Goal: Check status: Check status

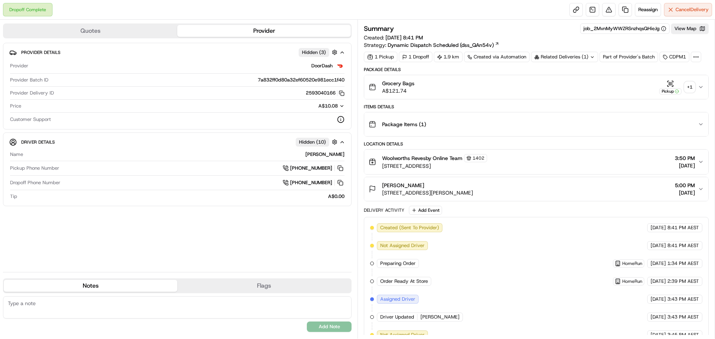
click at [564, 54] on div "Related Deliveries (1)" at bounding box center [564, 57] width 67 height 10
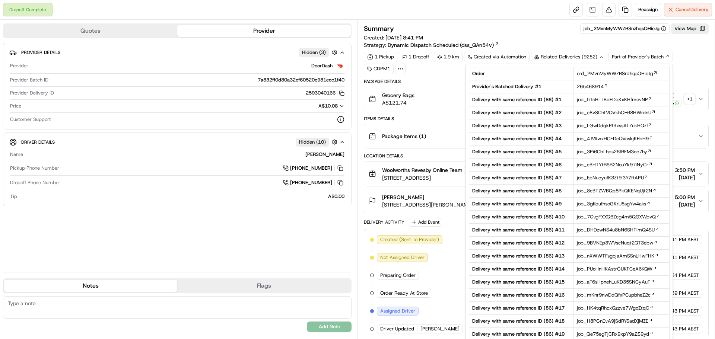
click at [535, 36] on div "Summary job_2MvnMyWWZRSnzhqsQHieJg View Map Created: 18/08/2025 8:41 PM Strateg…" at bounding box center [536, 35] width 345 height 25
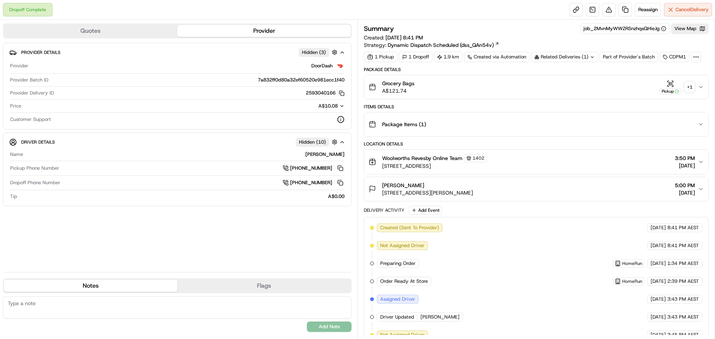
click at [584, 60] on div "Related Deliveries (1)" at bounding box center [564, 57] width 67 height 10
click at [590, 56] on div "Related Deliveries (1)" at bounding box center [564, 57] width 67 height 10
click at [516, 17] on div "Dropoff Complete Reassign Cancel Delivery" at bounding box center [357, 10] width 715 height 20
click at [578, 56] on div "Related Deliveries (1)" at bounding box center [564, 57] width 67 height 10
click at [585, 58] on div "Related Deliveries (1)" at bounding box center [564, 57] width 67 height 10
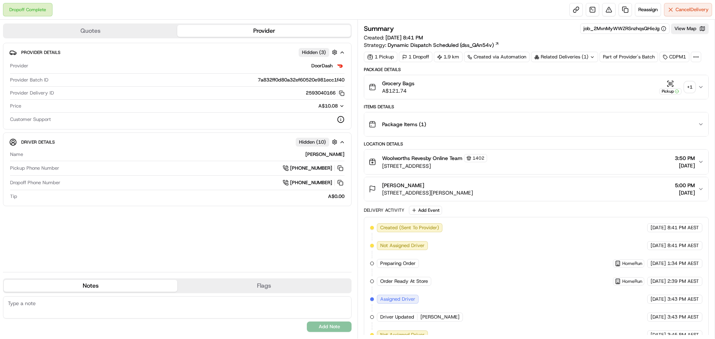
click at [580, 59] on div "Related Deliveries (1)" at bounding box center [564, 57] width 67 height 10
click at [570, 87] on span "265468914" at bounding box center [574, 86] width 27 height 7
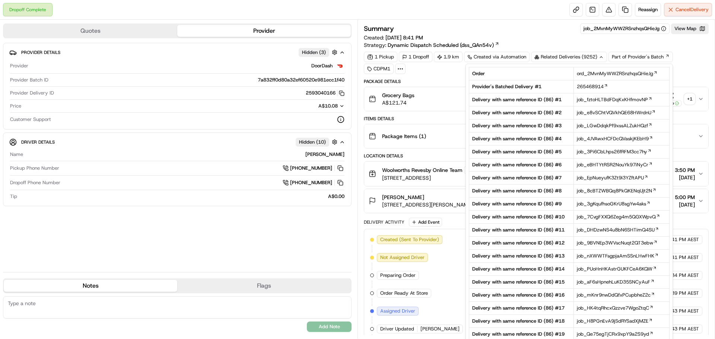
click at [482, 19] on div "Dropoff Complete Reassign Cancel Delivery" at bounding box center [357, 10] width 715 height 20
